Goal: Task Accomplishment & Management: Manage account settings

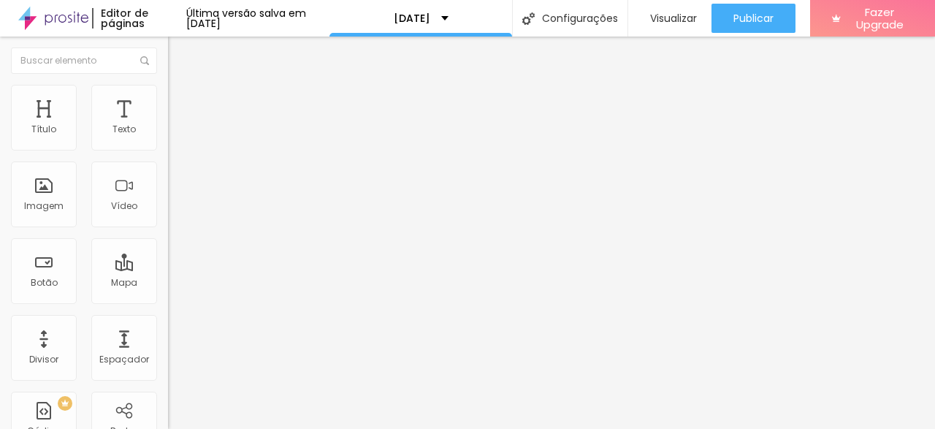
click at [168, 148] on img at bounding box center [172, 152] width 9 height 9
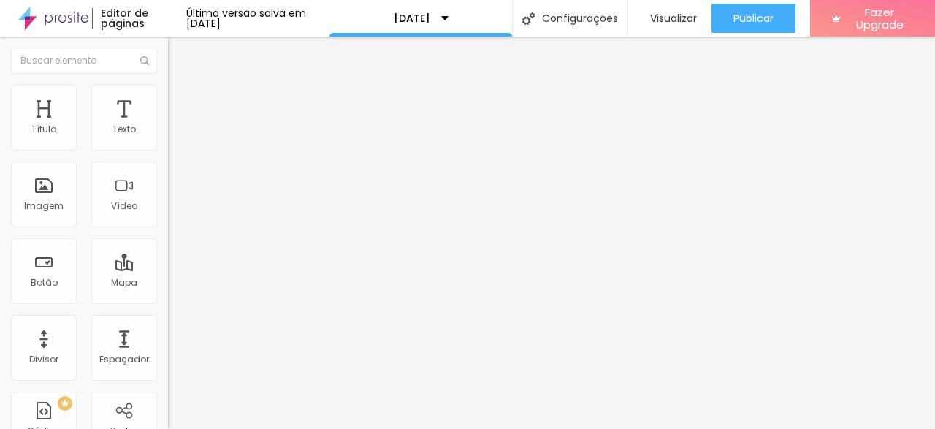
type input "D"
type input "dia 05/10 das 13h as 13h (2 vagas)"
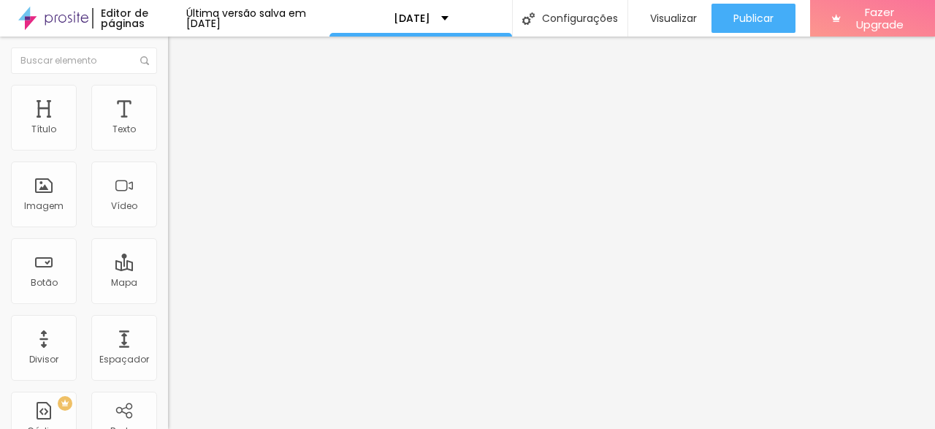
drag, startPoint x: 248, startPoint y: 326, endPoint x: 243, endPoint y: 191, distance: 135.9
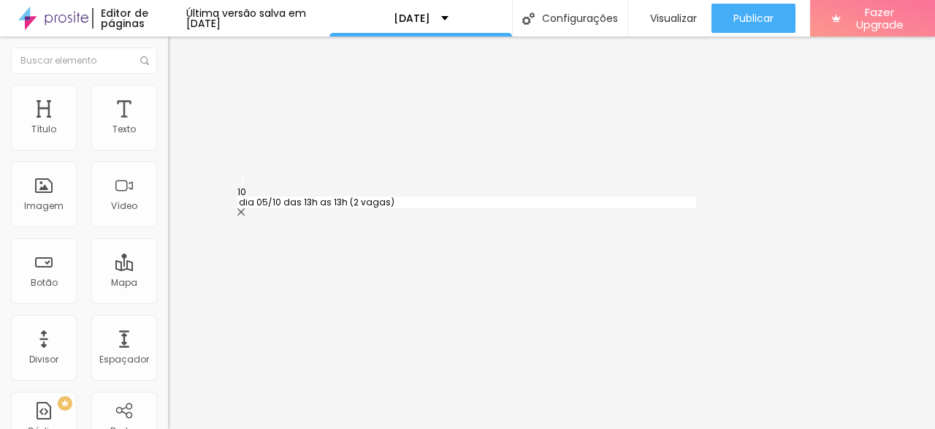
type input "dia 05/10 das 13h as 13h (2 vagas)"
type input "dia 06/10 das 17h as 18h (7 vagas)"
type input "dia 06/10 das 18h as 19h (7 vagas)"
type input "dia 06/10 das 19h as 20h ( 4 vagas)"
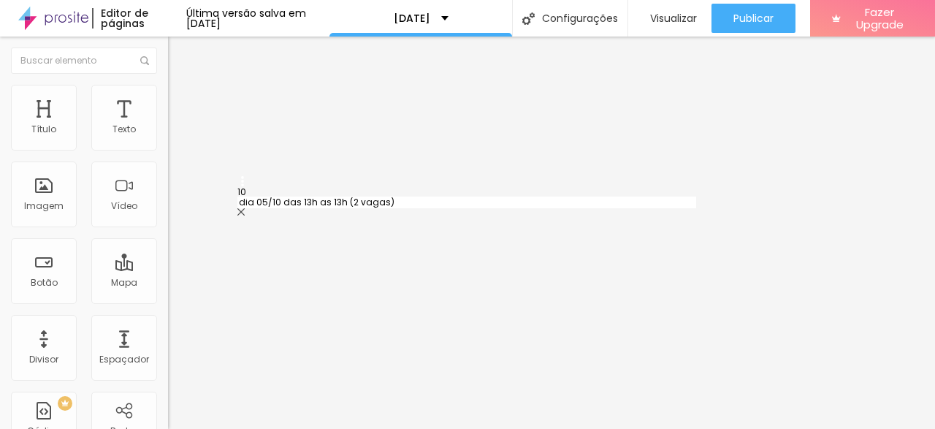
type input "dia 06/10 das 20h as 21h (6 vagas)"
type input "dia 04/10 das 14h as 15h (5 vagas)"
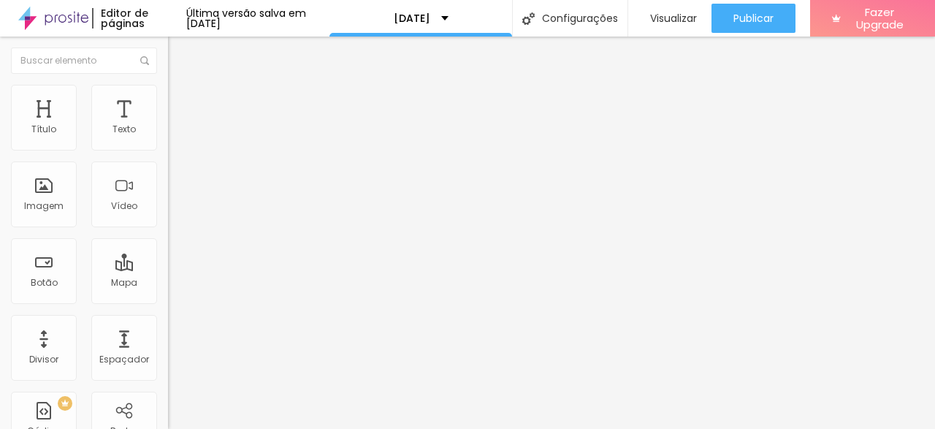
type input "dia 04/10 das 15h as 16h (4 vagas)"
type input "dia 04/10 das 16h as 17h (5 vagas)"
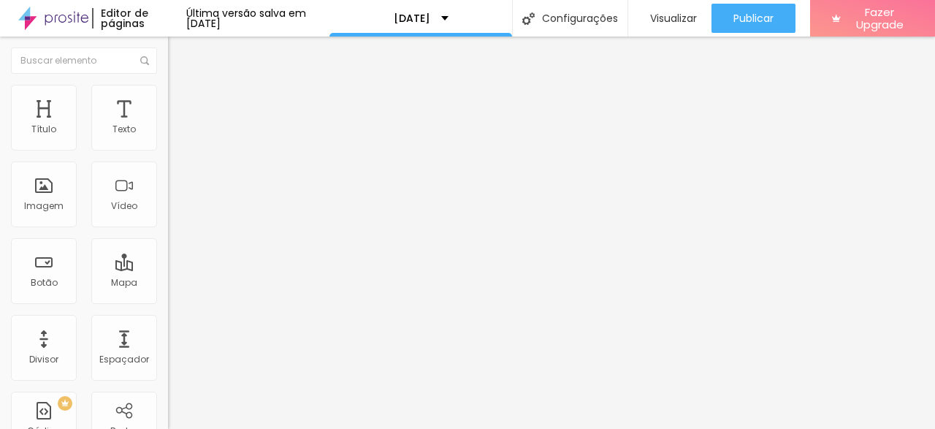
type input "dia 04/10 das 17h as 18h (7 vagas)"
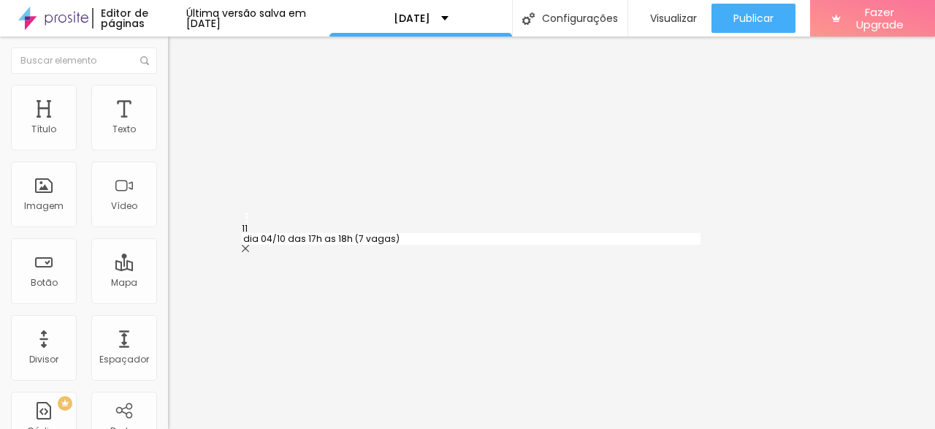
drag, startPoint x: 242, startPoint y: 251, endPoint x: 242, endPoint y: 227, distance: 24.1
type input "dia 04/10 das 17h as 18h (7 vagas)"
type input "dia 04/10 das 18h as 19h (7 vagas)"
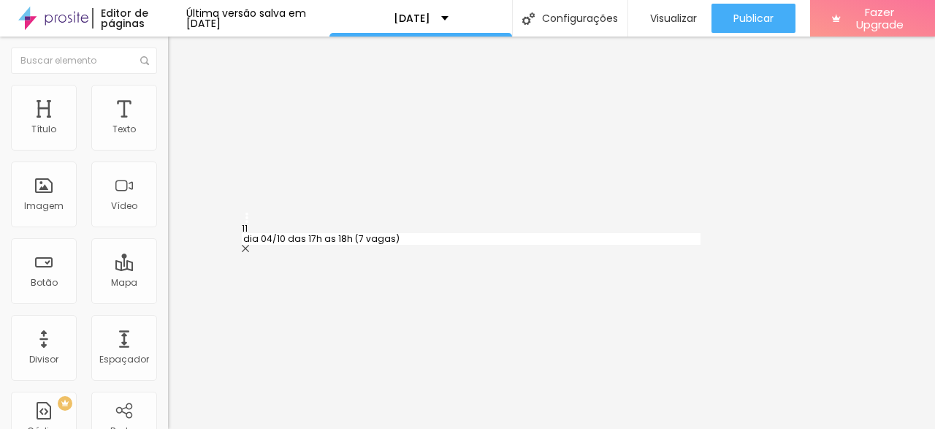
type input "dia 04/10 das 19h as 20h (5 vagas)"
type input "dia 05/10 das 13h as 13h (2 vagas)"
type input "dia 06/10 das 17h as 18h (7 vagas)"
type input "dia 06/10 das 18h as 19h (7 vagas)"
type input "dia 06/10 das 19h as 20h ( 4 vagas)"
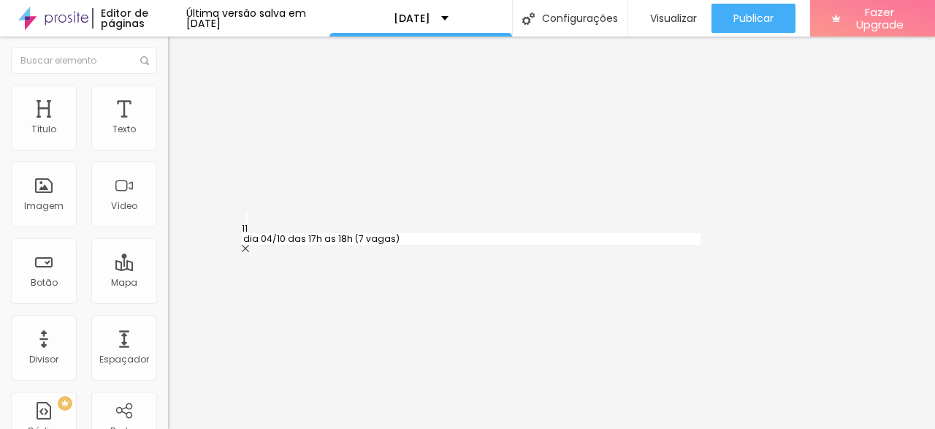
type input "dia 06/10 das 20h as 21h (6 vagas)"
type input "dia 04/10 das 18h as 19h (5 vagas)"
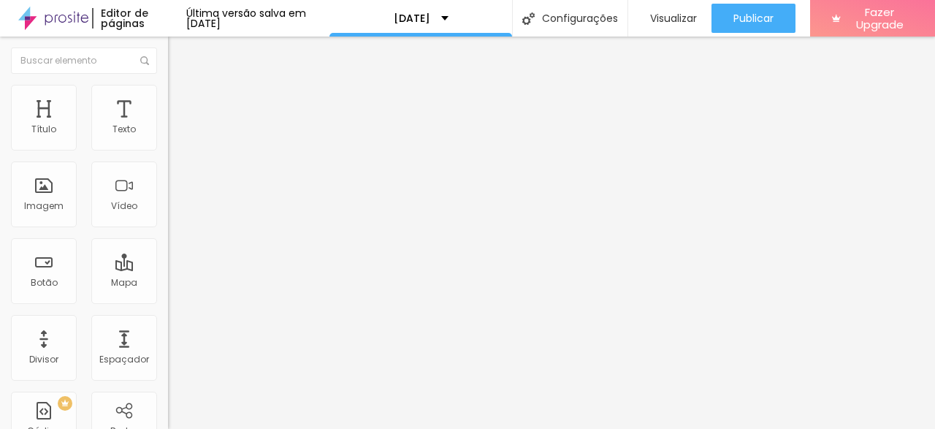
type input "dia 06/10 das 17h as 18h (6 vagas)"
type input "dia 06/10 das 18h as 19h (5 vagas)"
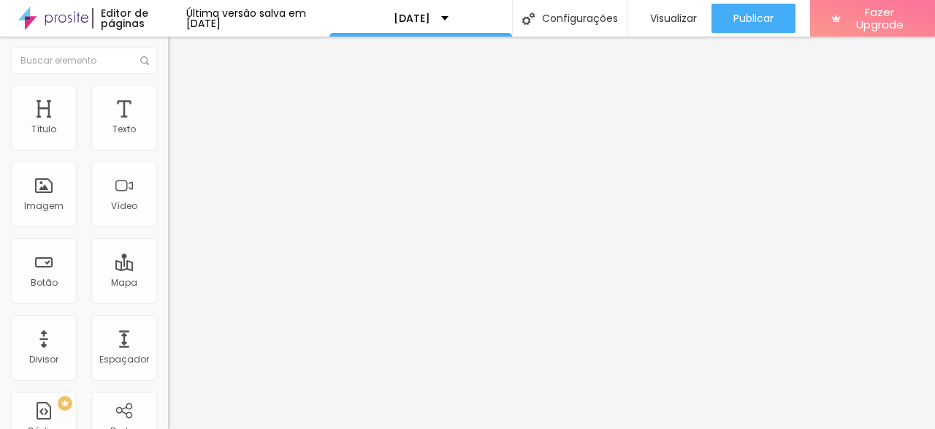
scroll to position [675, 0]
type input "dia 06/10 das 19h as 20h ( 3 vagas)"
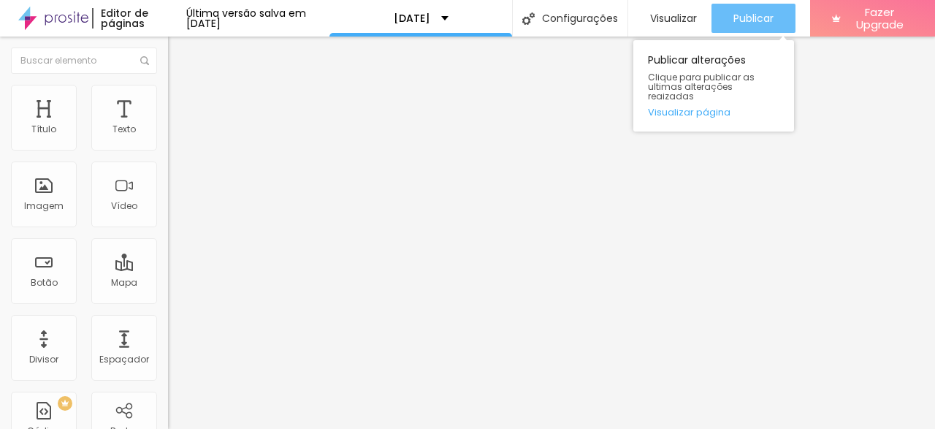
click at [752, 15] on span "Publicar" at bounding box center [753, 18] width 40 height 12
